Goal: Task Accomplishment & Management: Use online tool/utility

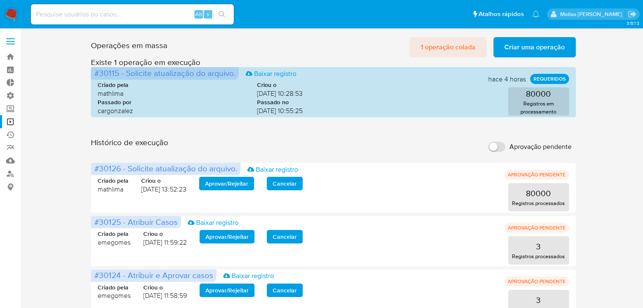
click at [447, 47] on span "1 operação colada" at bounding box center [447, 47] width 55 height 19
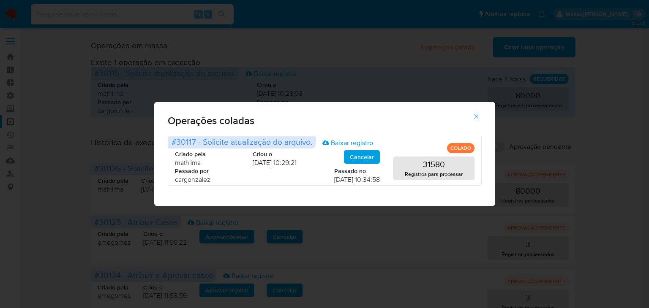
click at [477, 117] on icon "button" at bounding box center [476, 116] width 5 height 5
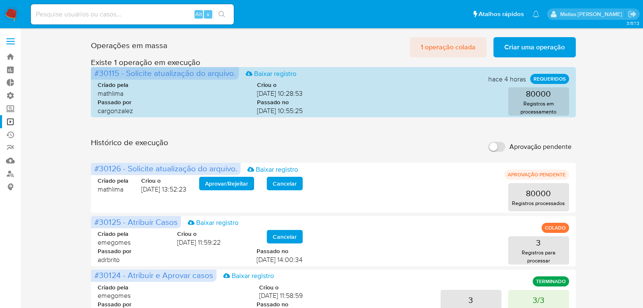
click at [442, 45] on span "1 operação colada" at bounding box center [447, 47] width 55 height 19
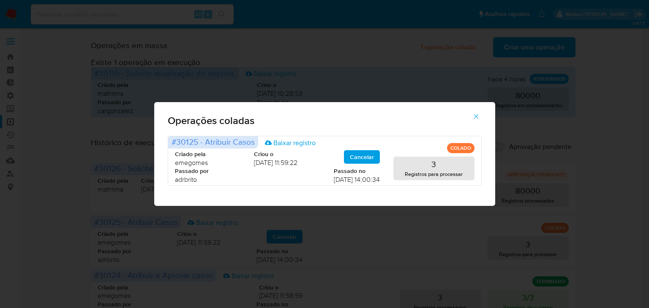
click at [473, 117] on icon "button" at bounding box center [476, 117] width 8 height 8
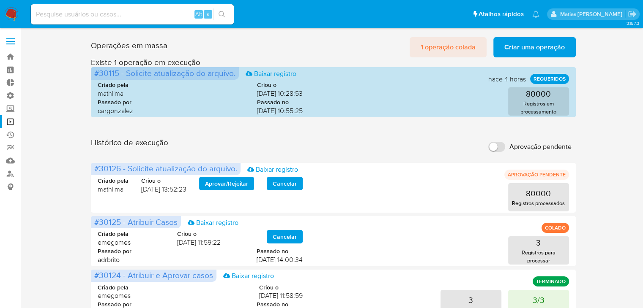
click at [453, 47] on span "1 operação colada" at bounding box center [447, 47] width 55 height 19
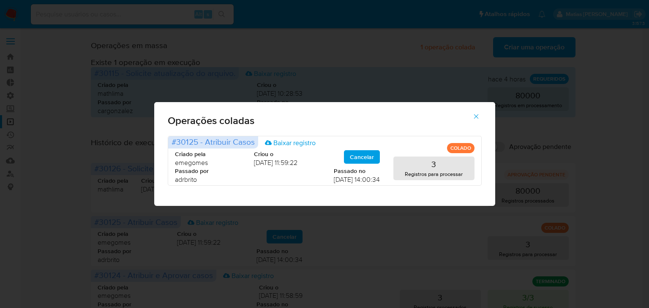
click at [478, 120] on icon "button" at bounding box center [476, 117] width 8 height 8
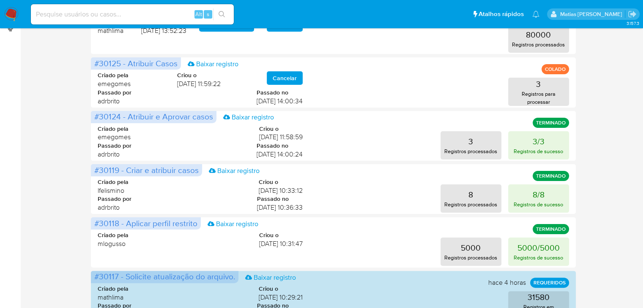
scroll to position [161, 0]
